Goal: Check status: Check status

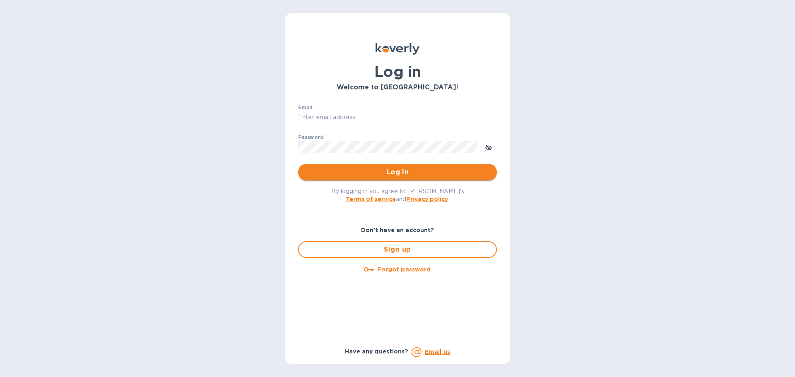
type input "richard.coleman@refreshgl.com"
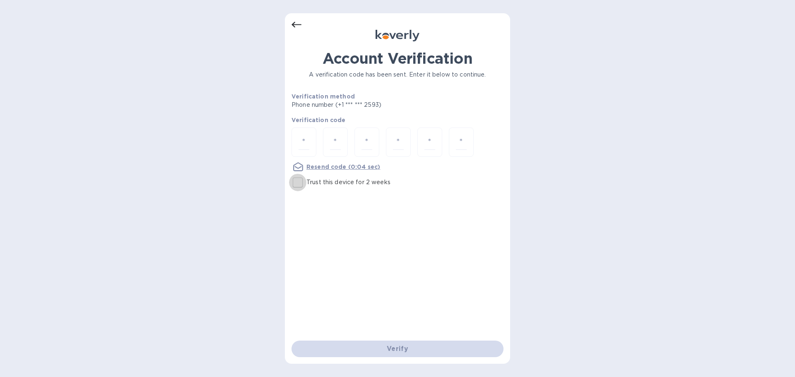
click at [303, 183] on input "Trust this device for 2 weeks" at bounding box center [297, 182] width 17 height 17
checkbox input "true"
click at [309, 143] on input "number" at bounding box center [304, 142] width 11 height 15
type input "3"
type input "7"
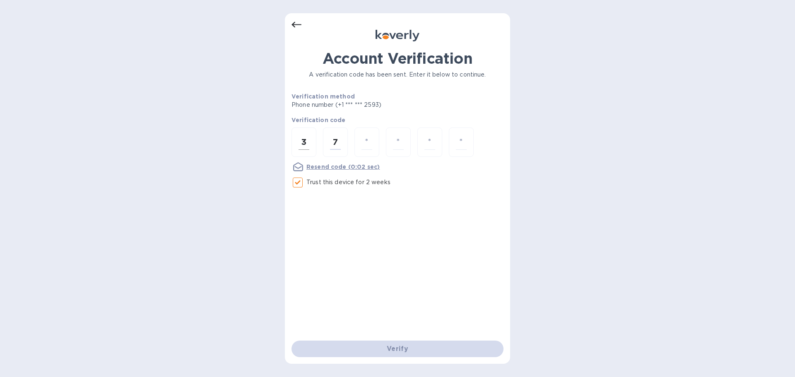
type input "5"
type input "4"
type input "3"
type input "0"
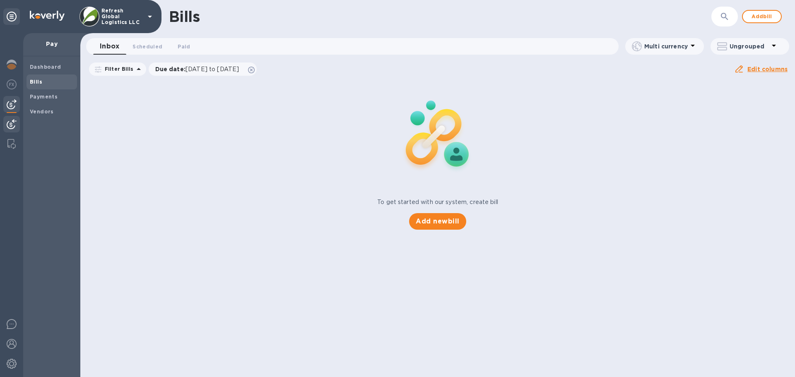
click at [5, 128] on div at bounding box center [11, 125] width 17 height 18
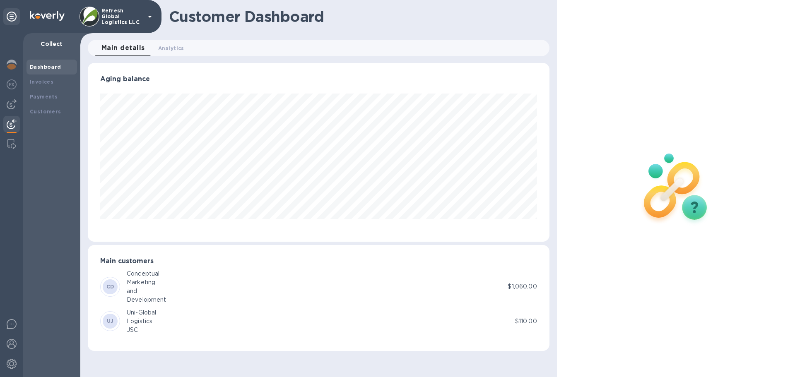
scroll to position [179, 461]
click at [135, 315] on div "Uni-Global" at bounding box center [141, 313] width 29 height 9
click at [37, 117] on div "Customers" at bounding box center [52, 111] width 51 height 15
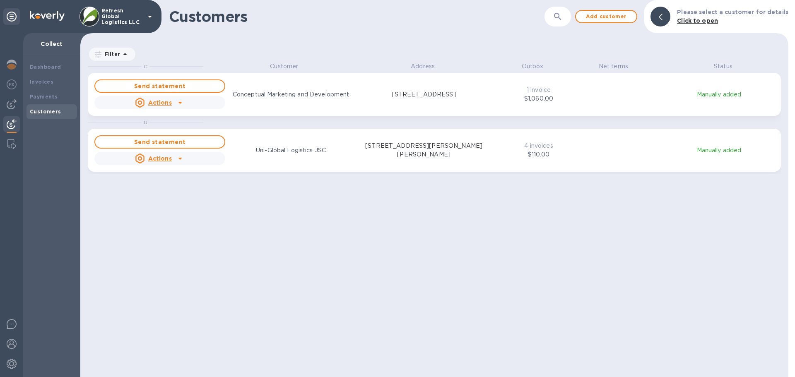
scroll to position [309, 705]
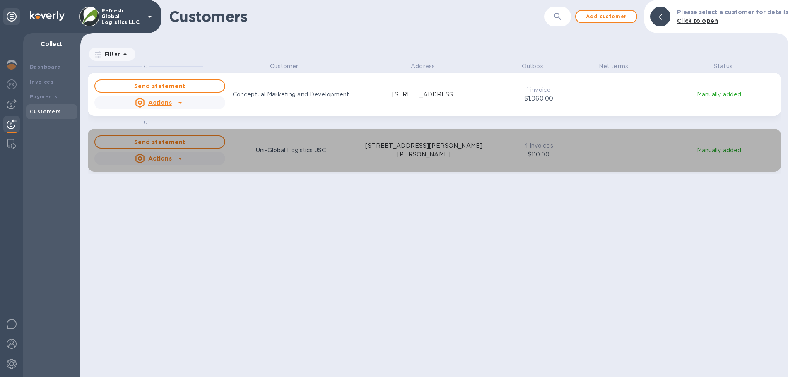
click at [287, 143] on div "Send statement Actions Uni-Global Logistics JSC [STREET_ADDRESS][PERSON_NAME][P…" at bounding box center [292, 150] width 398 height 33
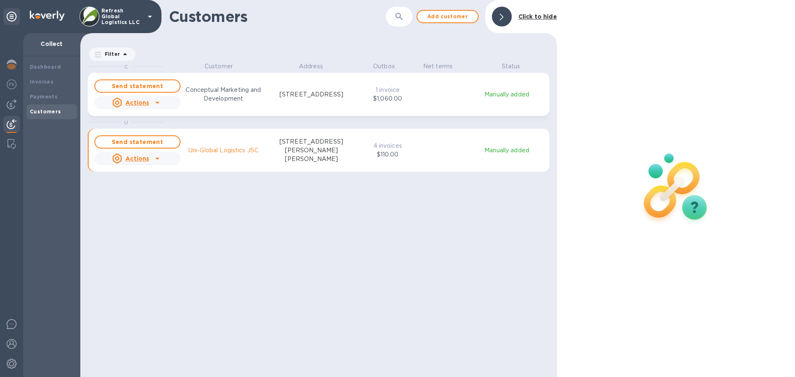
scroll to position [309, 473]
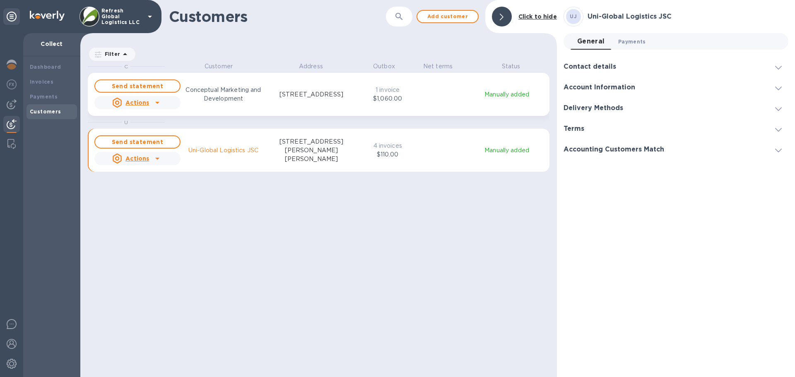
click at [625, 43] on span "Payments 0" at bounding box center [632, 41] width 28 height 9
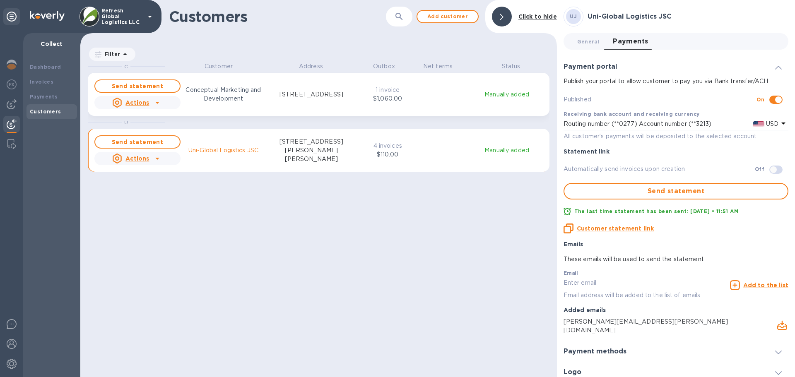
click at [594, 228] on u "Customer statement link" at bounding box center [615, 228] width 77 height 7
